Goal: Navigation & Orientation: Find specific page/section

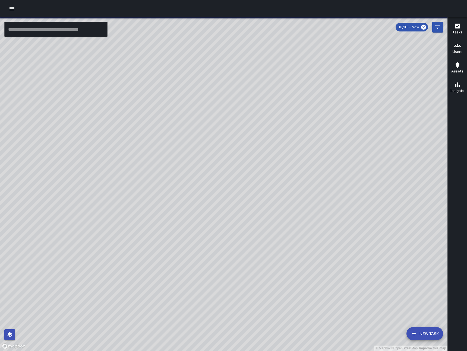
click at [15, 10] on icon "button" at bounding box center [12, 8] width 7 height 7
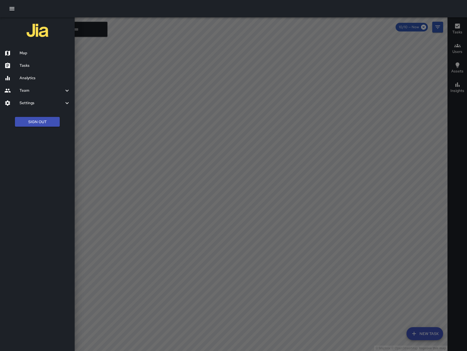
click at [67, 8] on div at bounding box center [233, 8] width 467 height 17
click at [44, 55] on h6 "Map" at bounding box center [45, 53] width 51 height 6
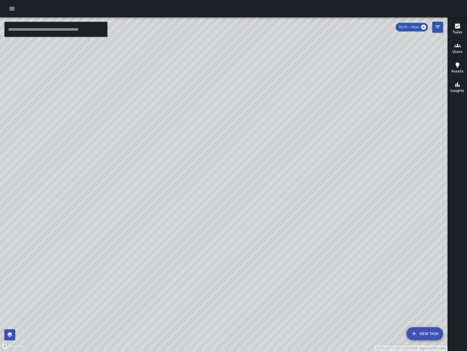
click at [9, 8] on icon "button" at bounding box center [12, 8] width 7 height 7
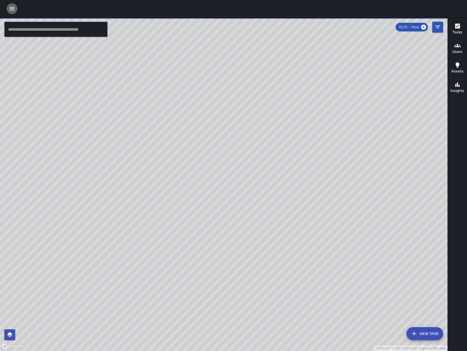
click at [12, 8] on icon "button" at bounding box center [12, 8] width 5 height 3
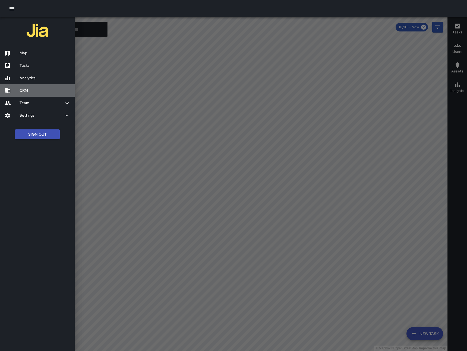
click at [29, 89] on h6 "CRM" at bounding box center [45, 91] width 51 height 6
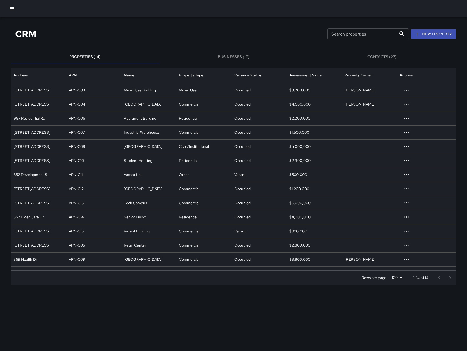
click at [231, 58] on button "Businesses (17)" at bounding box center [233, 57] width 149 height 13
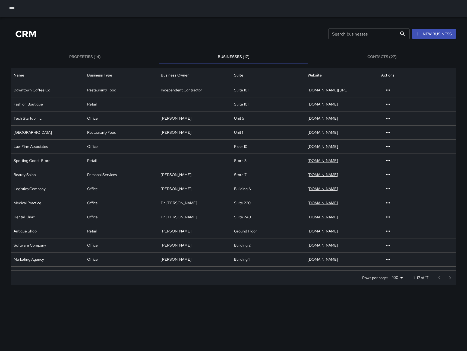
click at [361, 61] on button "Contacts (27)" at bounding box center [382, 57] width 149 height 13
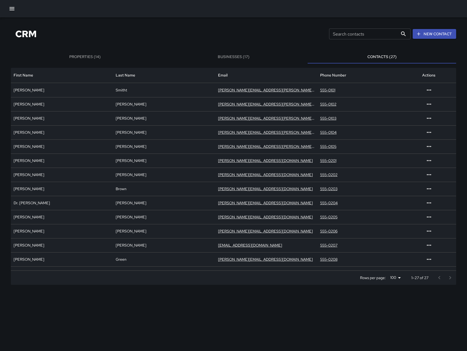
click at [243, 32] on div "CRM Search contacts Search contacts New Contact" at bounding box center [233, 34] width 445 height 20
